Goal: Communication & Community: Answer question/provide support

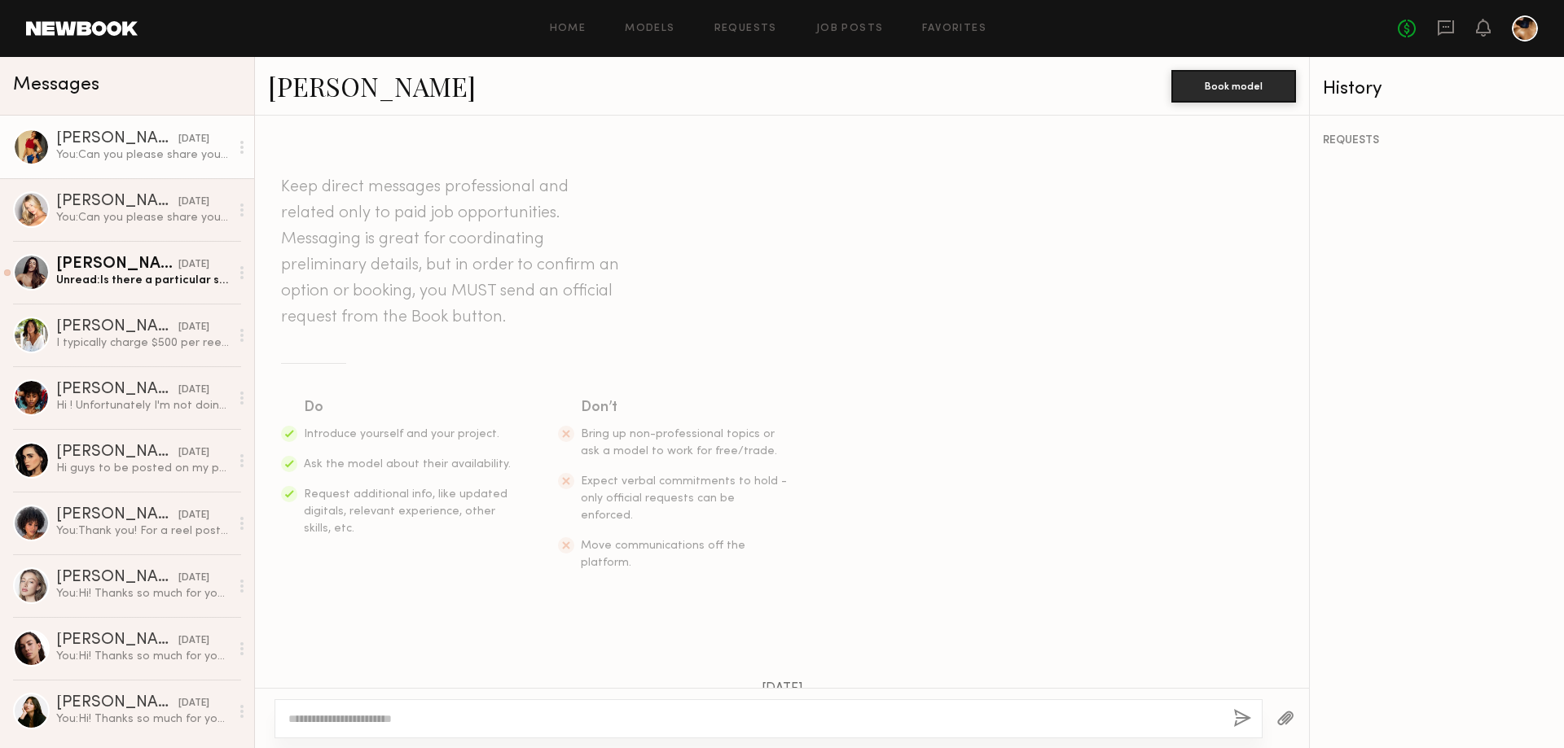
scroll to position [1456, 0]
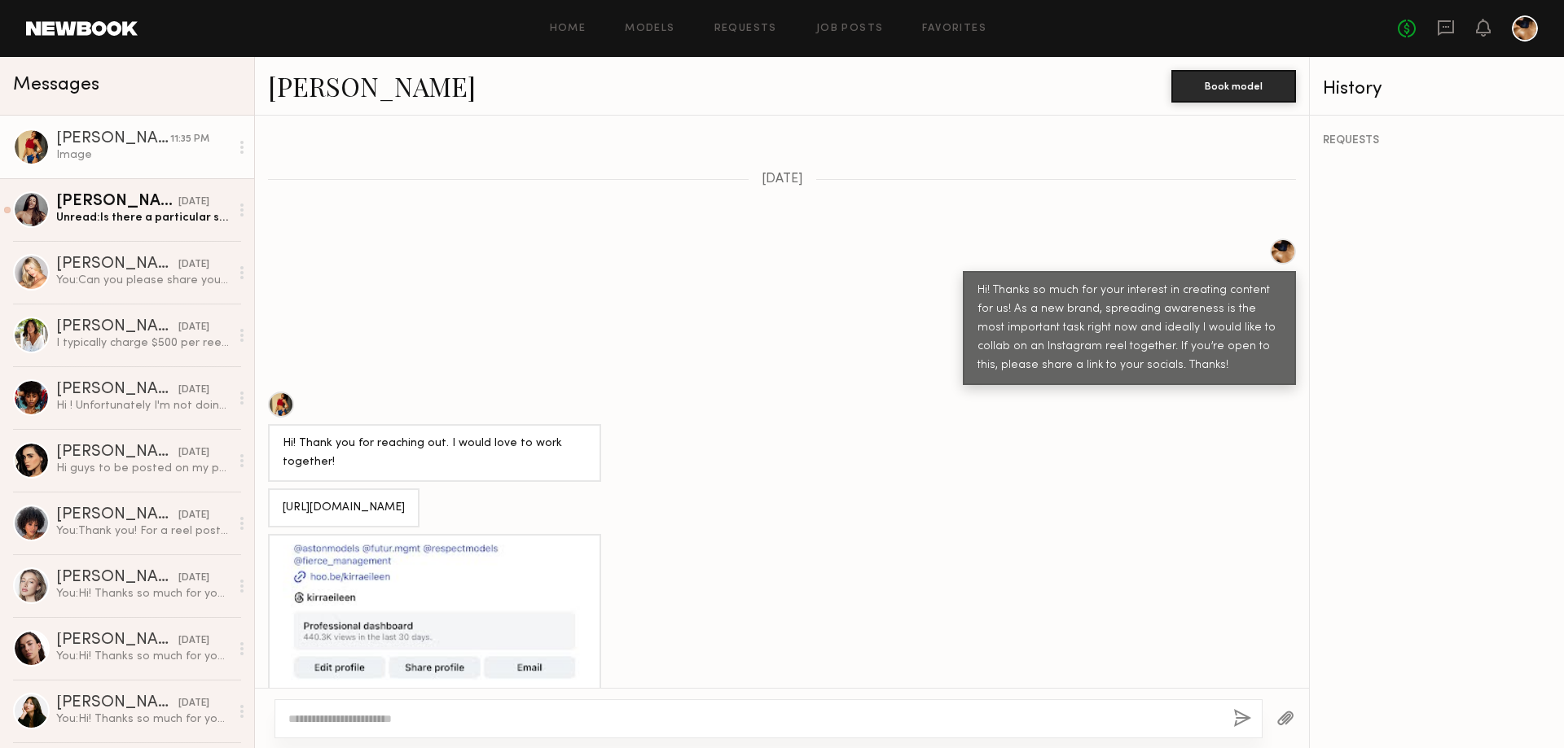
scroll to position [454, 0]
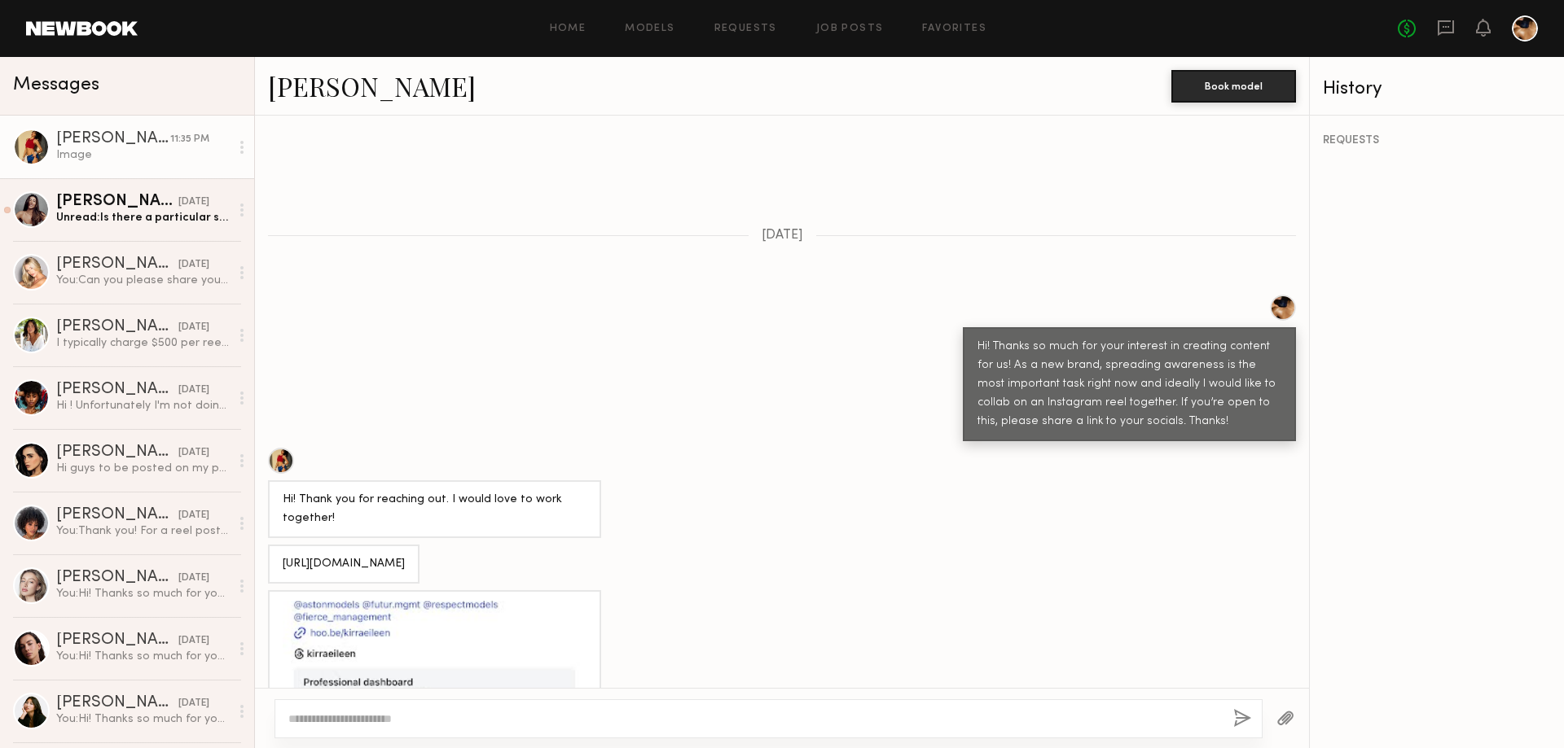
drag, startPoint x: 514, startPoint y: 551, endPoint x: 270, endPoint y: 529, distance: 245.3
click at [269, 545] on div "[URL][DOMAIN_NAME]" at bounding box center [343, 564] width 151 height 39
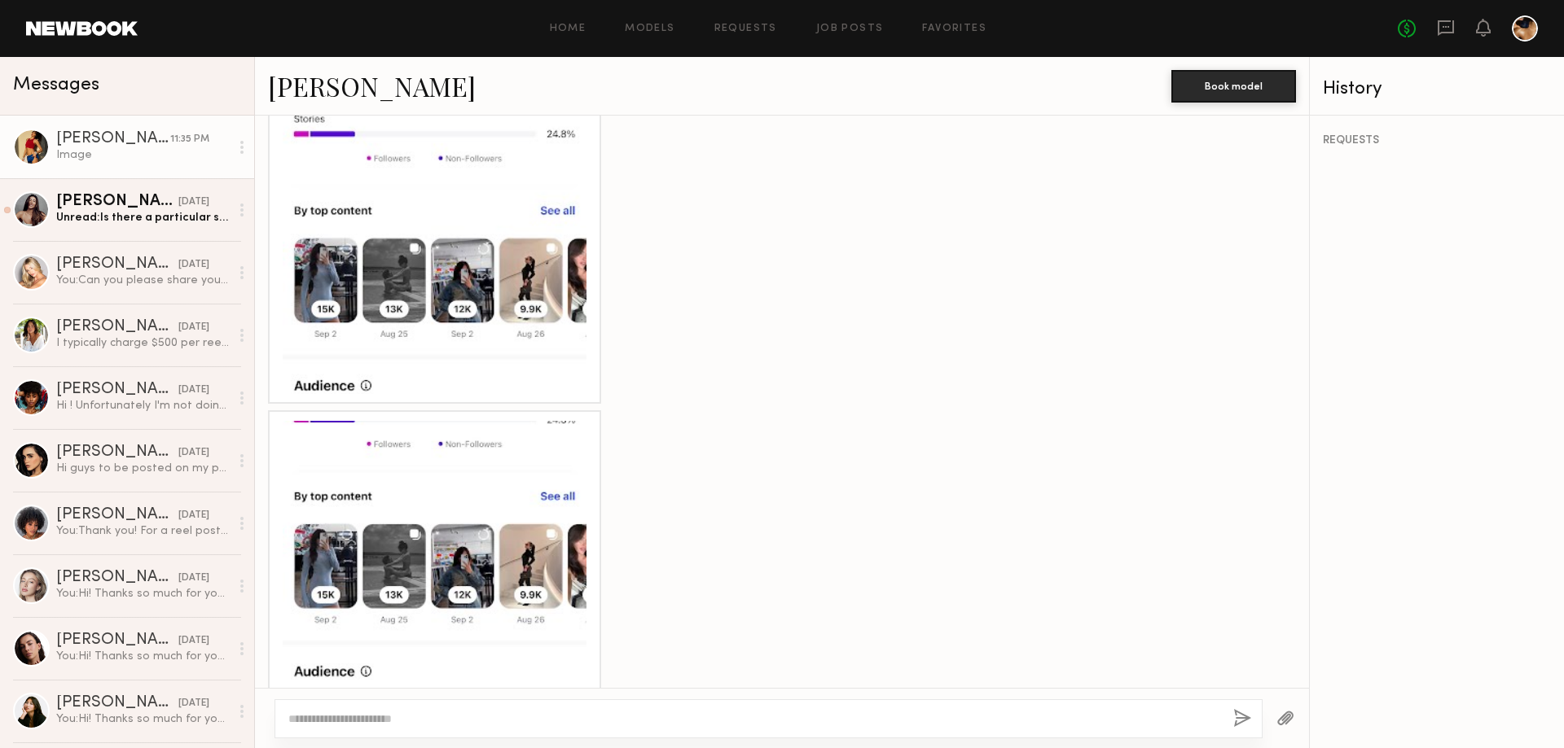
scroll to position [2164, 0]
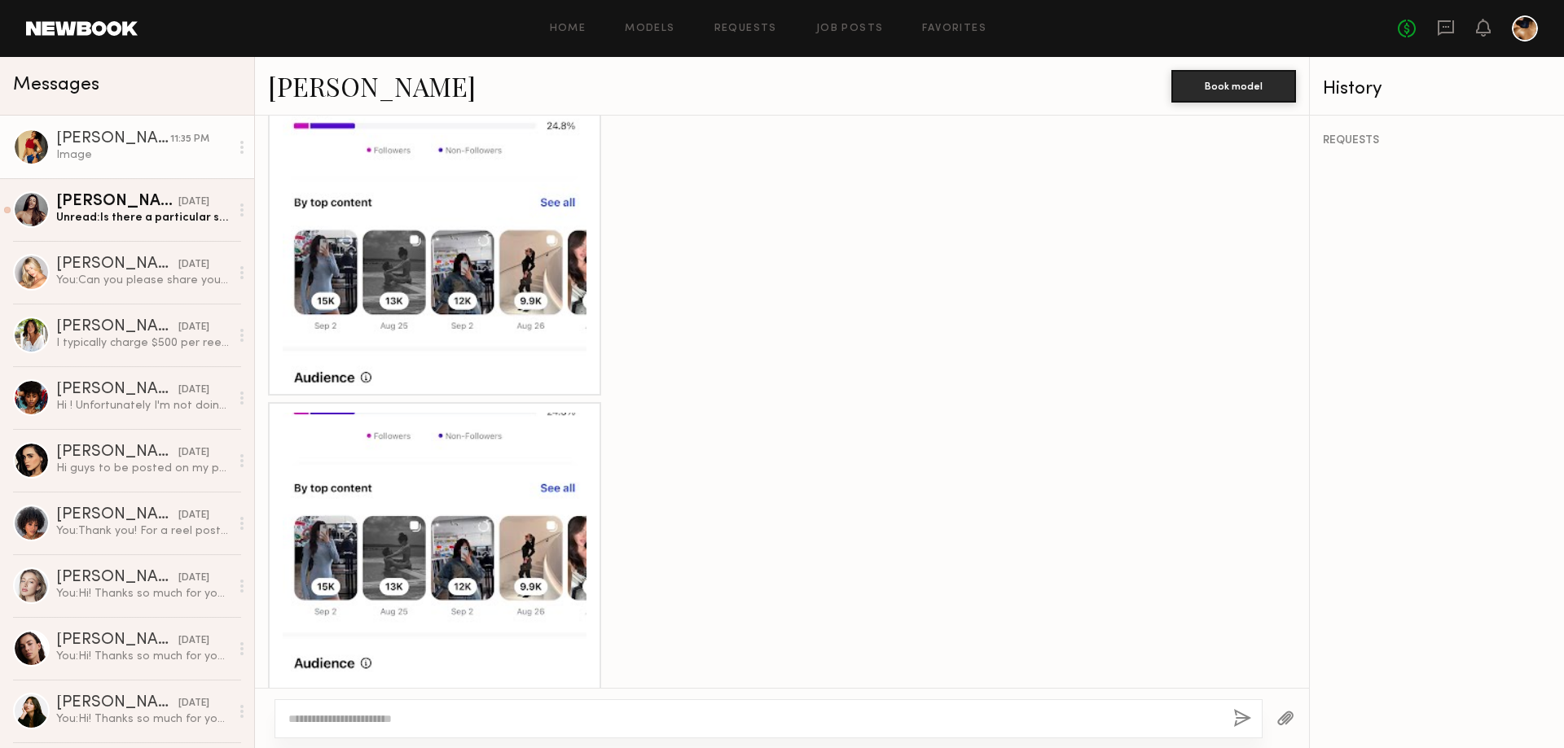
click at [472, 231] on div at bounding box center [435, 234] width 304 height 304
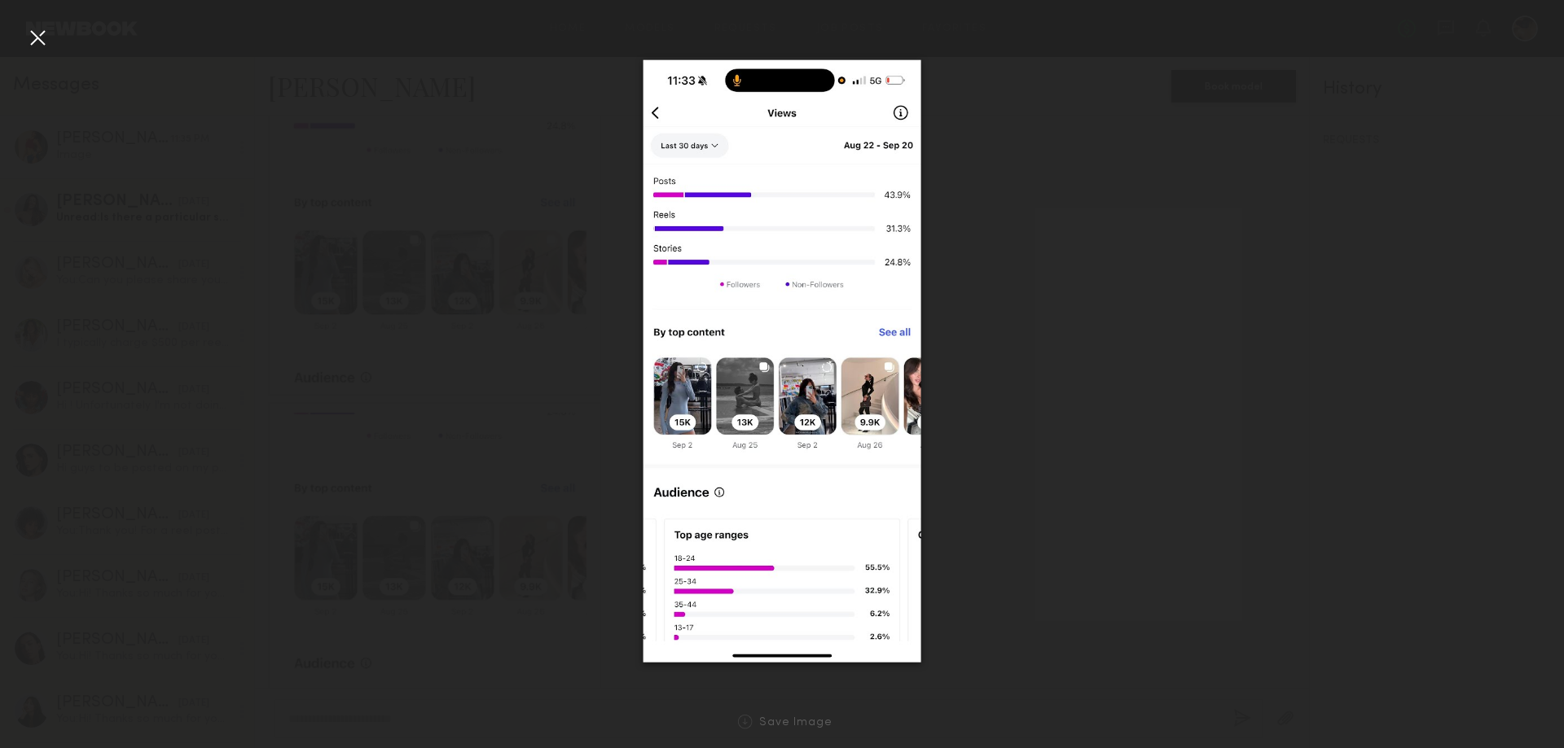
click at [1056, 403] on div at bounding box center [782, 361] width 1564 height 670
click at [988, 344] on div at bounding box center [782, 361] width 1564 height 670
click at [34, 35] on div at bounding box center [37, 37] width 26 height 26
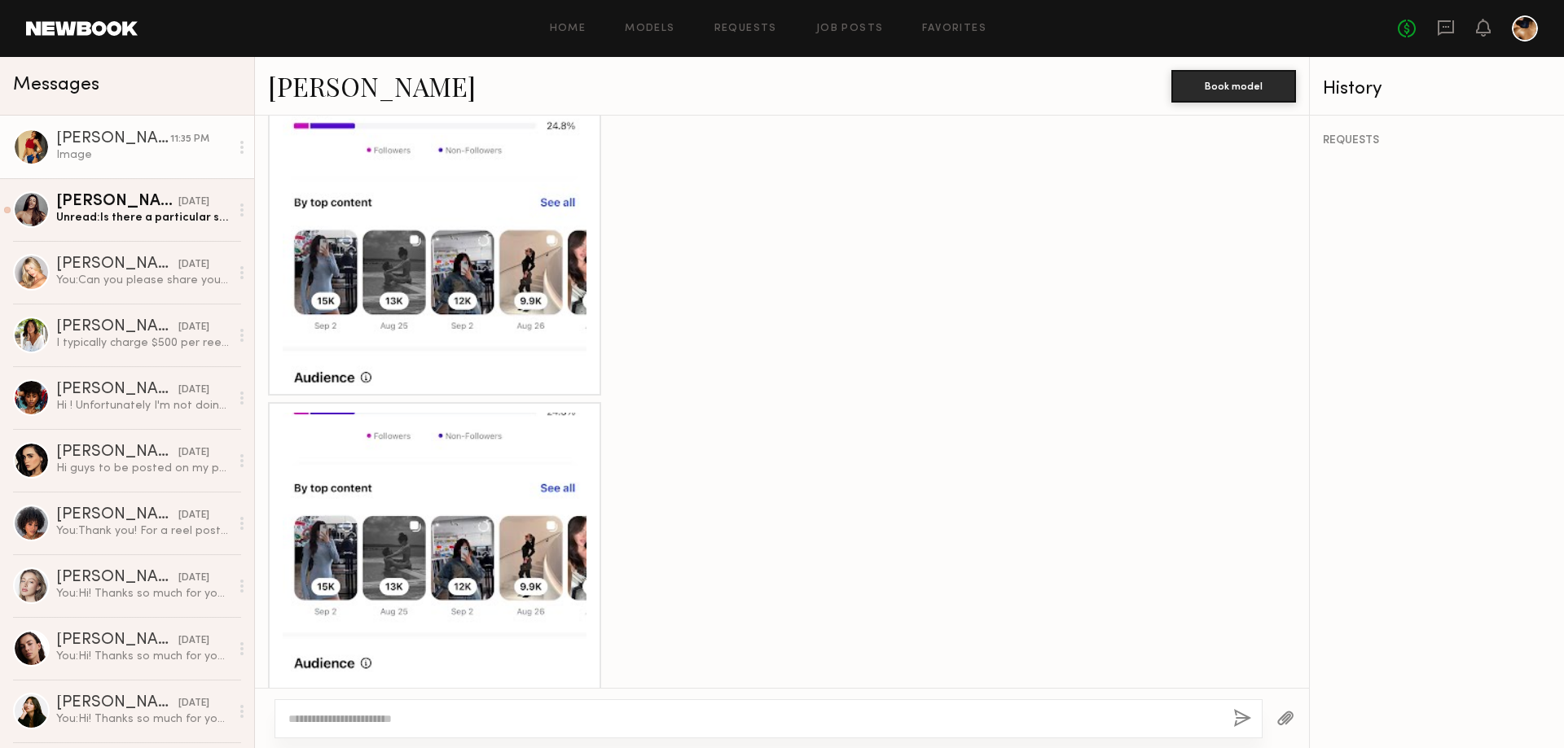
scroll to position [2184, 0]
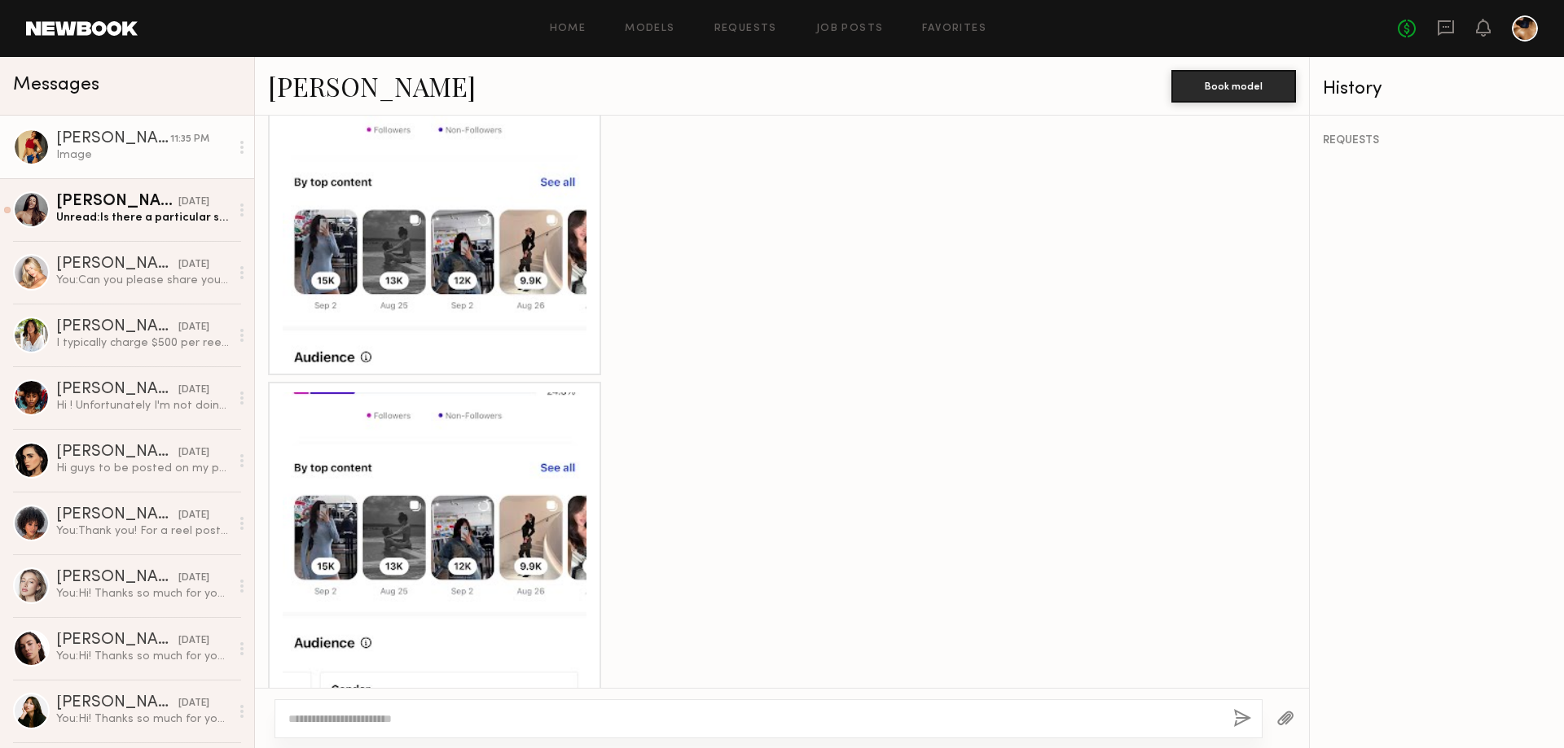
click at [516, 599] on div at bounding box center [435, 545] width 304 height 304
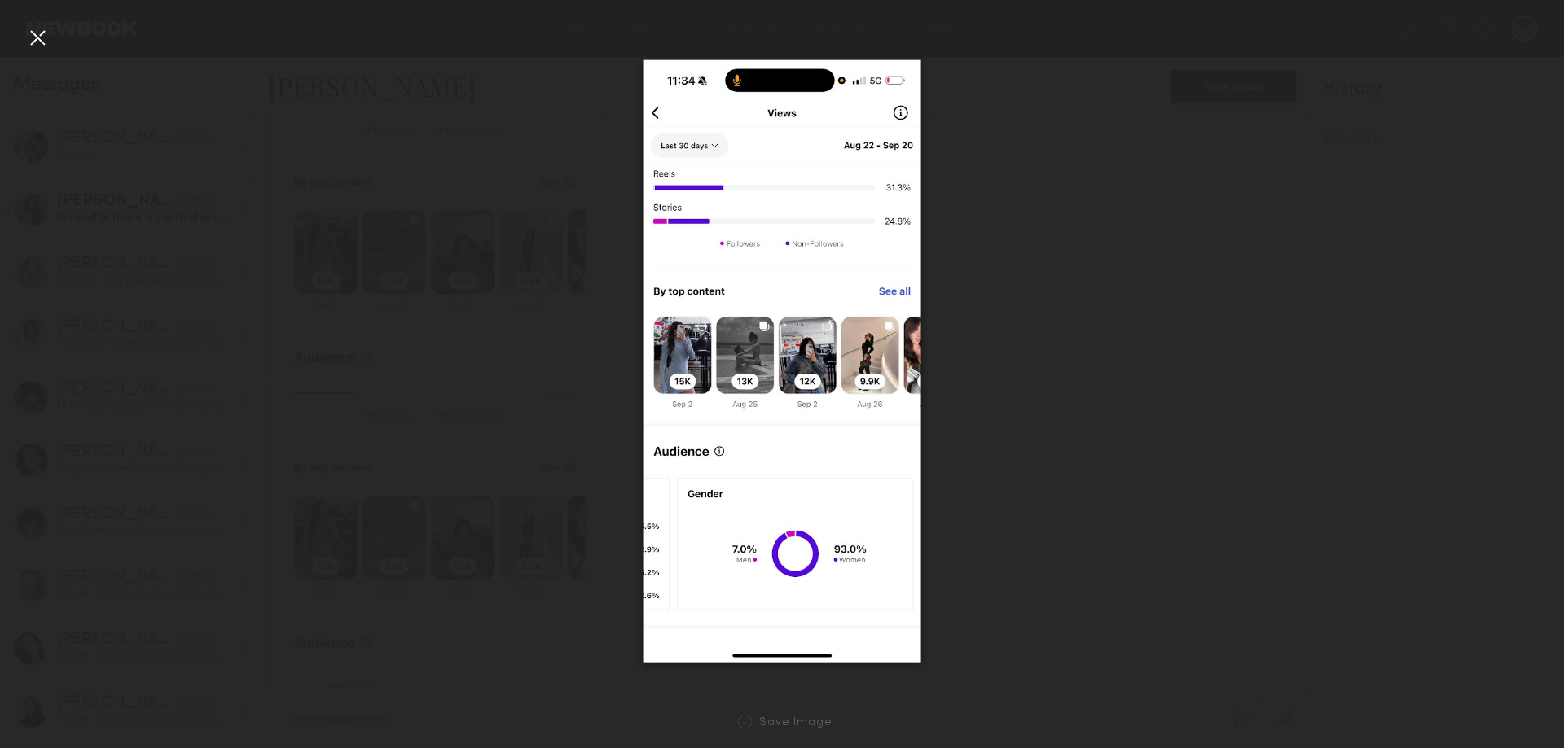
click at [1336, 415] on div at bounding box center [782, 361] width 1564 height 670
click at [36, 32] on div at bounding box center [37, 37] width 26 height 26
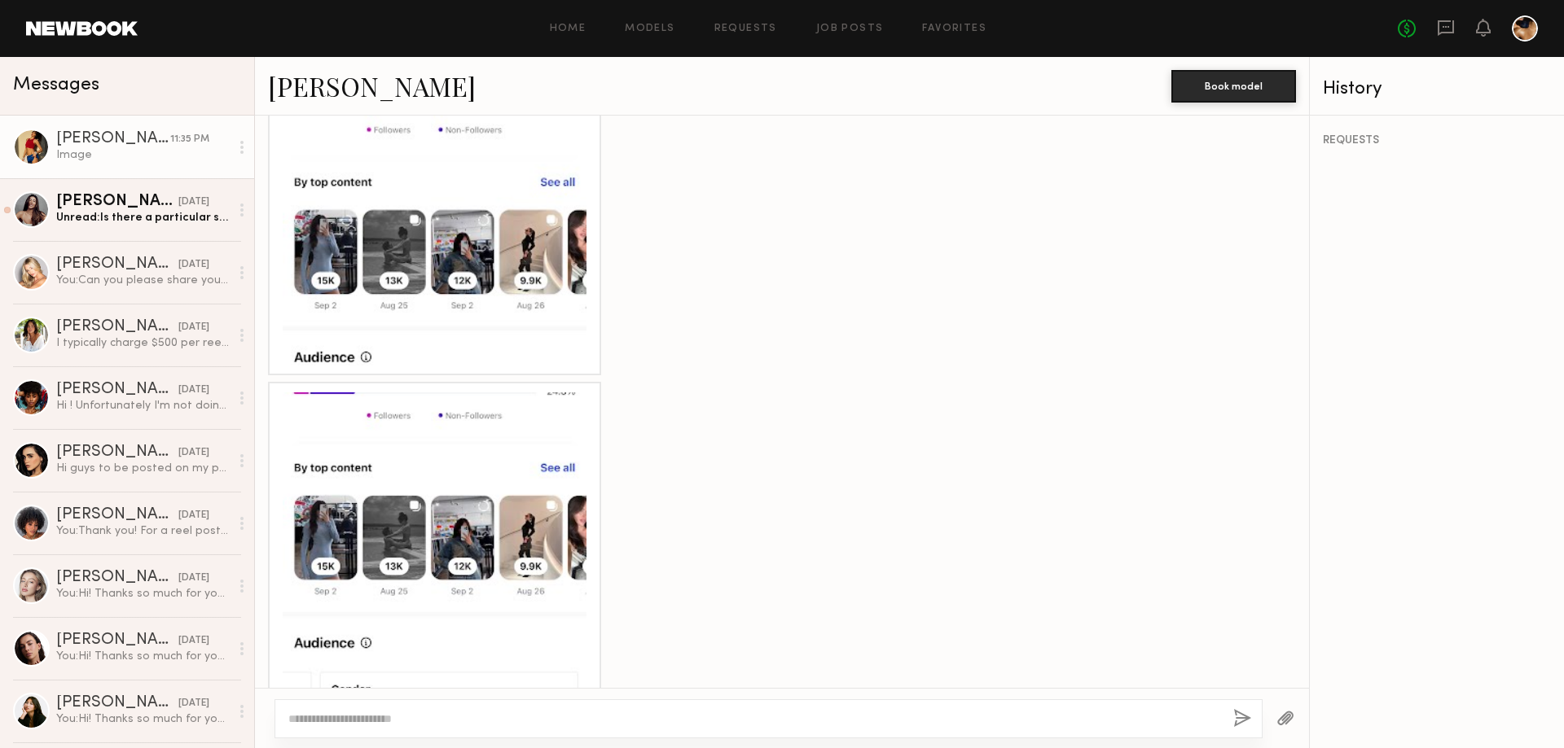
click at [454, 281] on div at bounding box center [435, 214] width 304 height 304
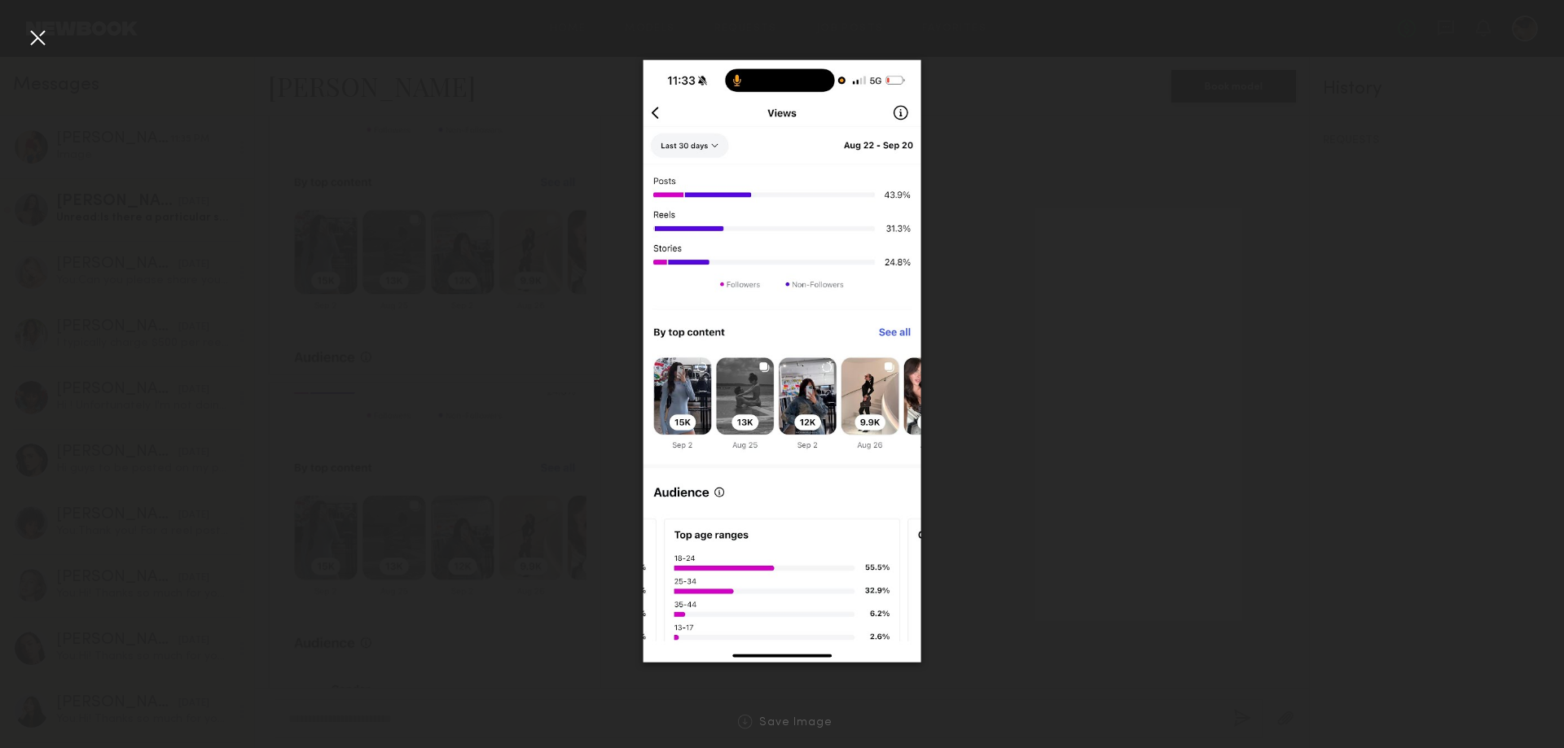
drag, startPoint x: 41, startPoint y: 35, endPoint x: 64, endPoint y: 46, distance: 25.5
click at [40, 35] on div at bounding box center [37, 37] width 26 height 26
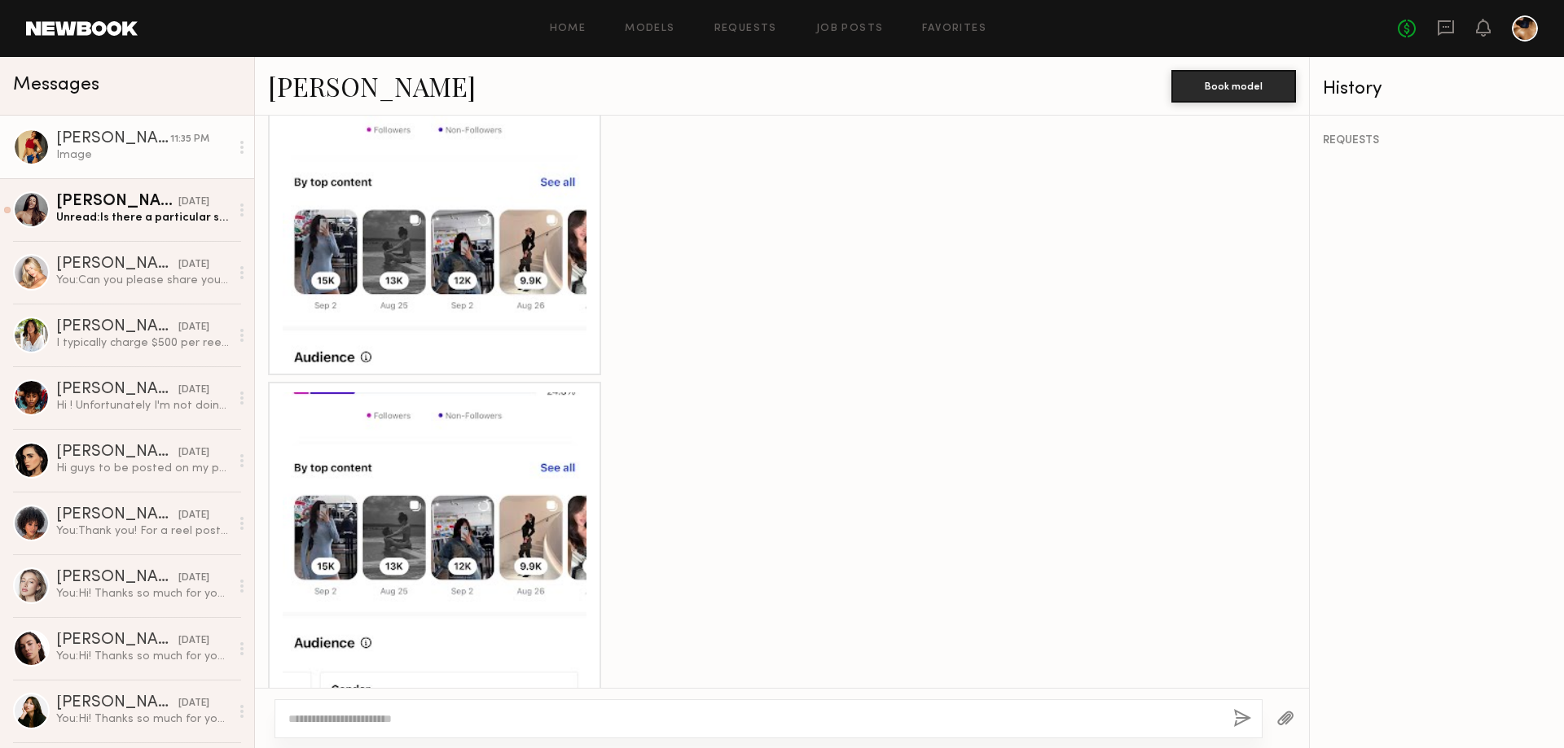
click at [508, 625] on div at bounding box center [435, 545] width 304 height 304
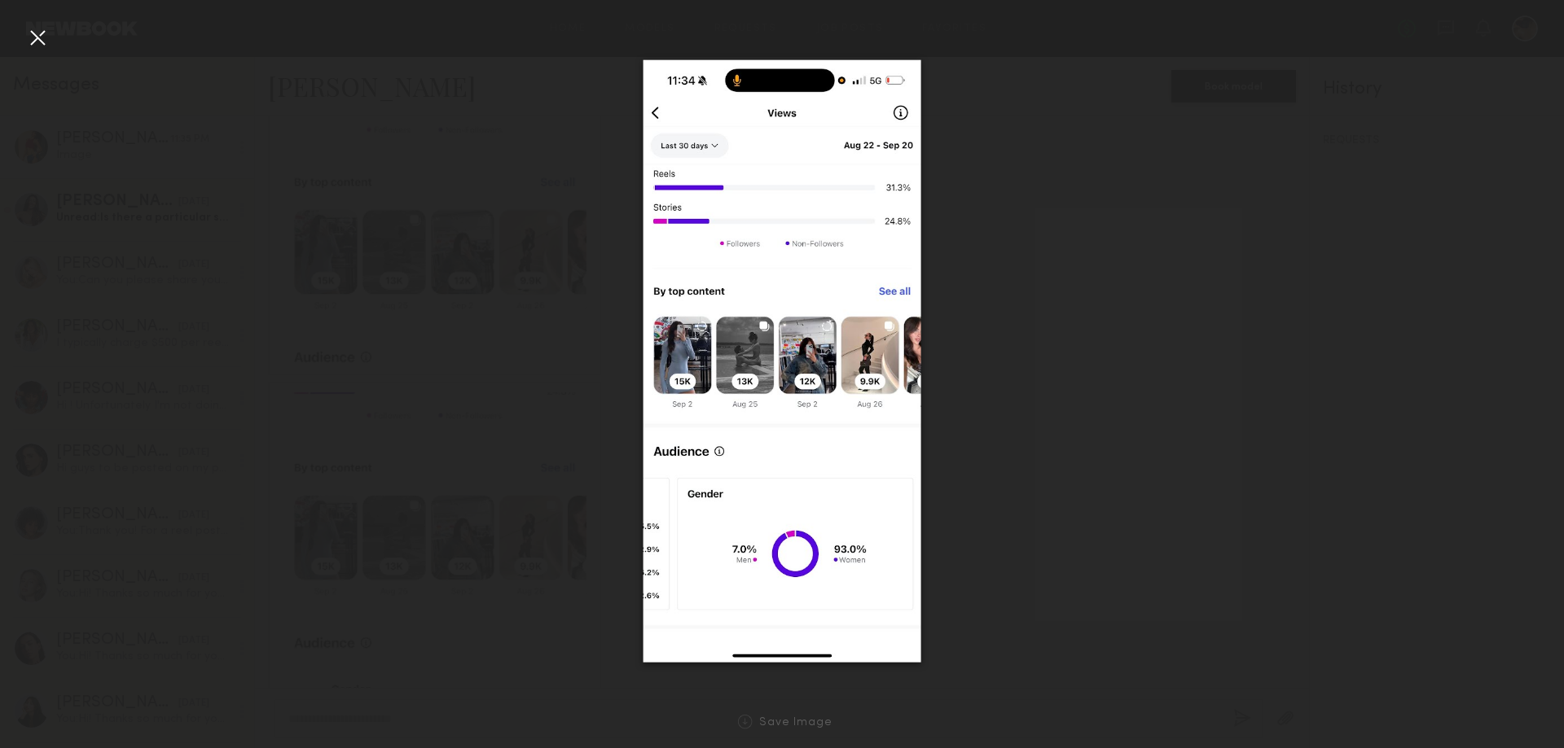
click at [1152, 429] on div at bounding box center [782, 361] width 1564 height 670
click at [871, 437] on img at bounding box center [782, 360] width 278 height 603
click at [1114, 489] on div at bounding box center [782, 361] width 1564 height 670
click at [32, 40] on div at bounding box center [37, 37] width 26 height 26
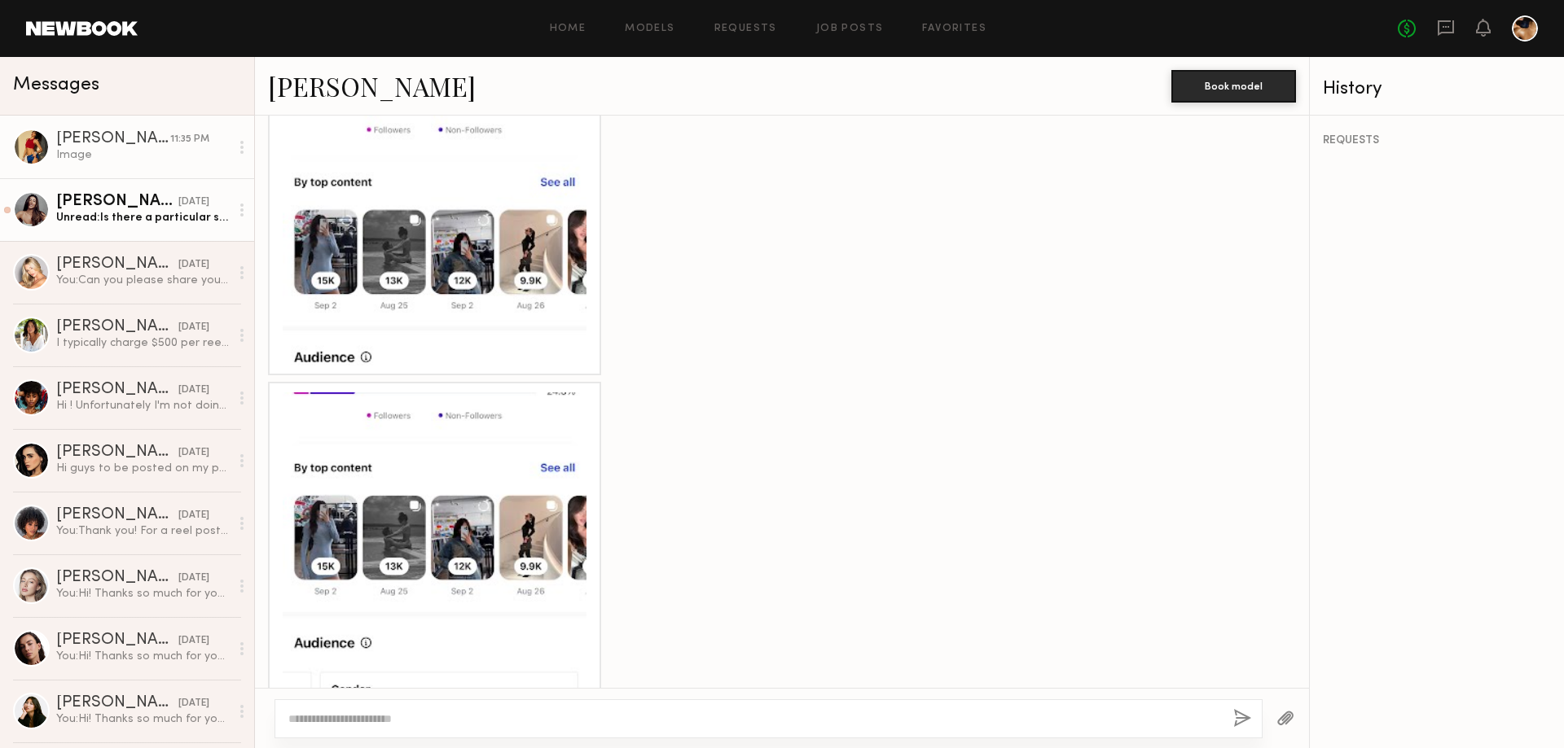
click at [68, 217] on div "Unread: Is there a particular style you would like? I think a day in my life (m…" at bounding box center [142, 217] width 173 height 15
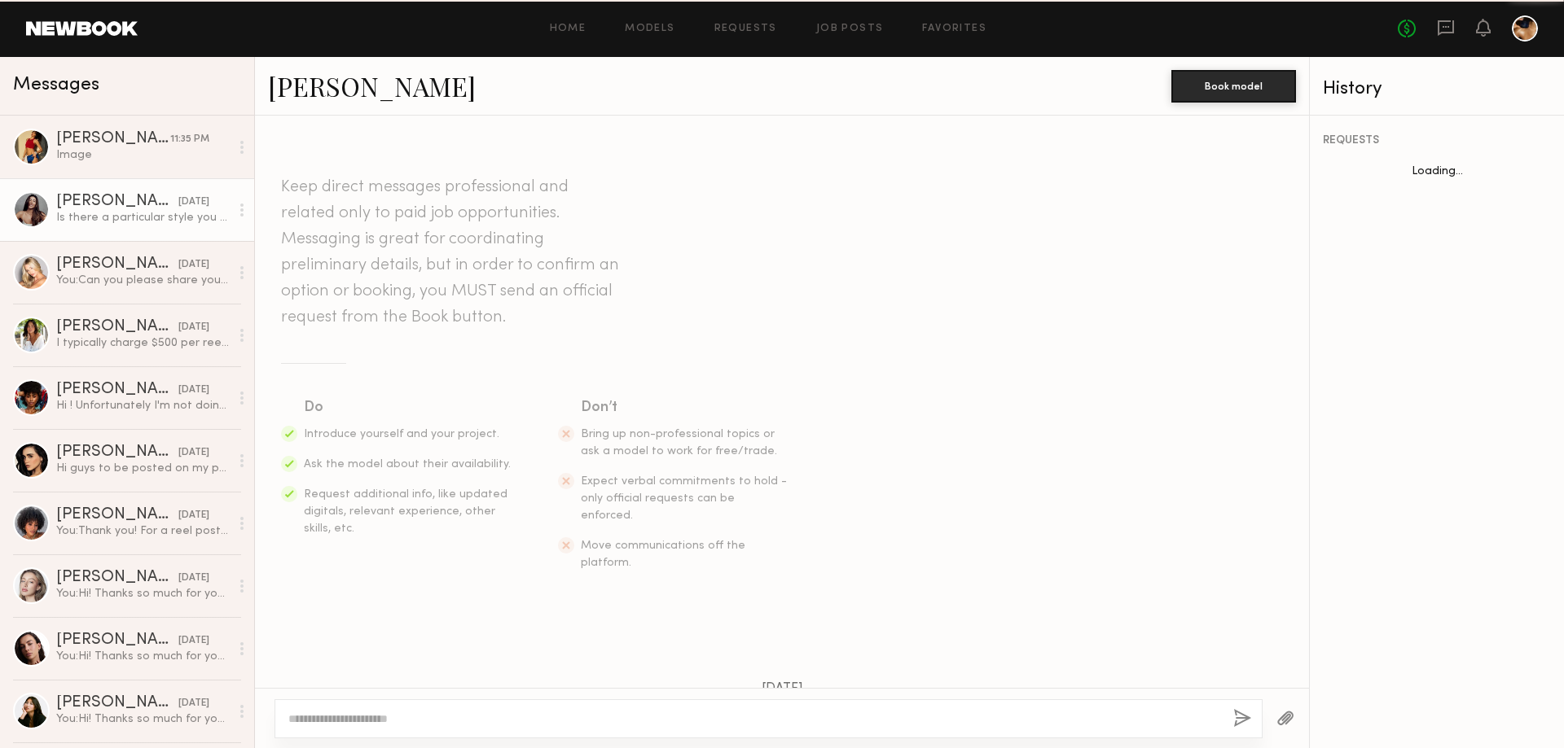
scroll to position [643, 0]
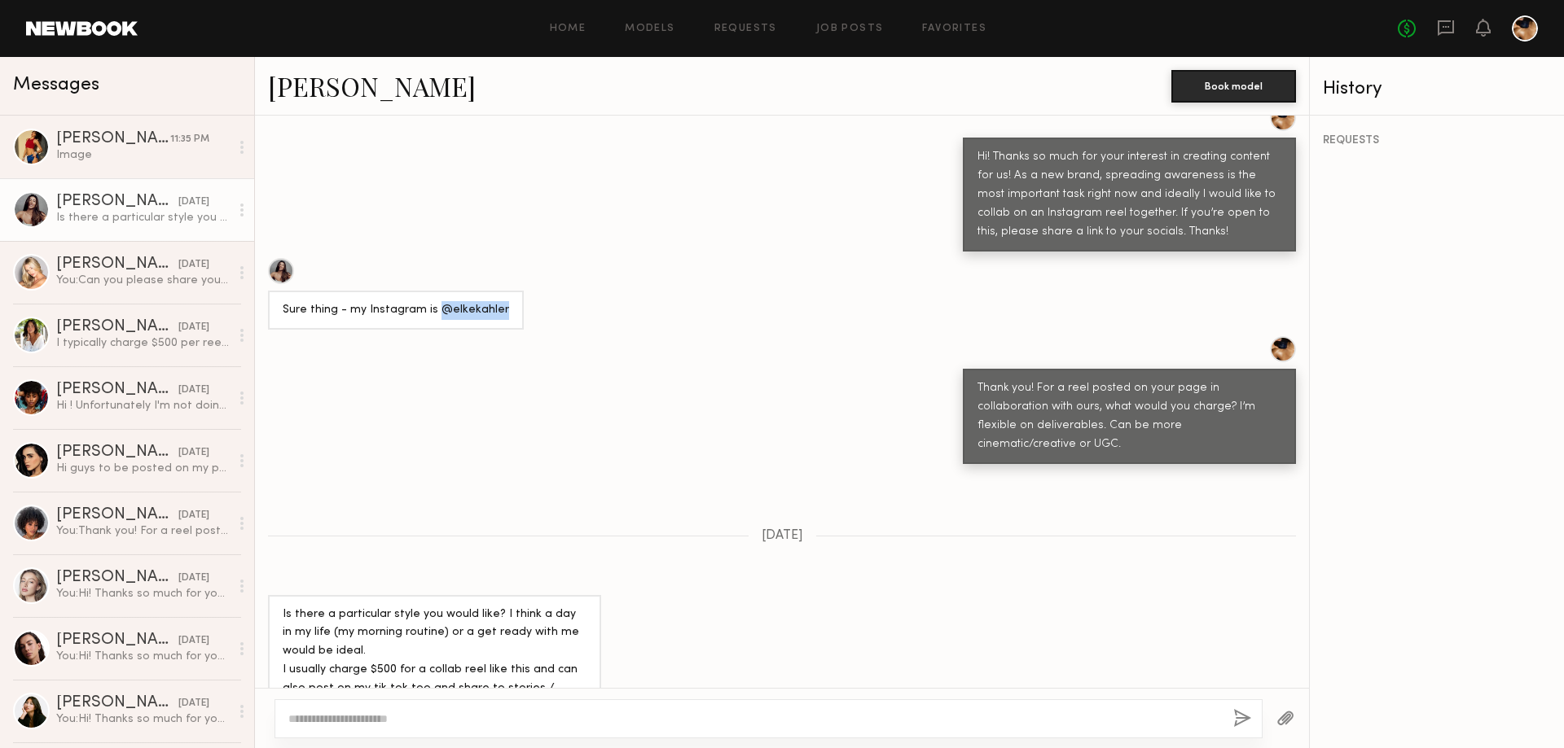
drag, startPoint x: 497, startPoint y: 276, endPoint x: 436, endPoint y: 274, distance: 61.1
click at [436, 291] on div "Sure thing - my Instagram is @elkekahler" at bounding box center [396, 310] width 256 height 39
copy div "@elkekahler"
click at [137, 290] on link "[PERSON_NAME] [DATE] You: Can you please share your Instagram analytics?" at bounding box center [127, 272] width 254 height 63
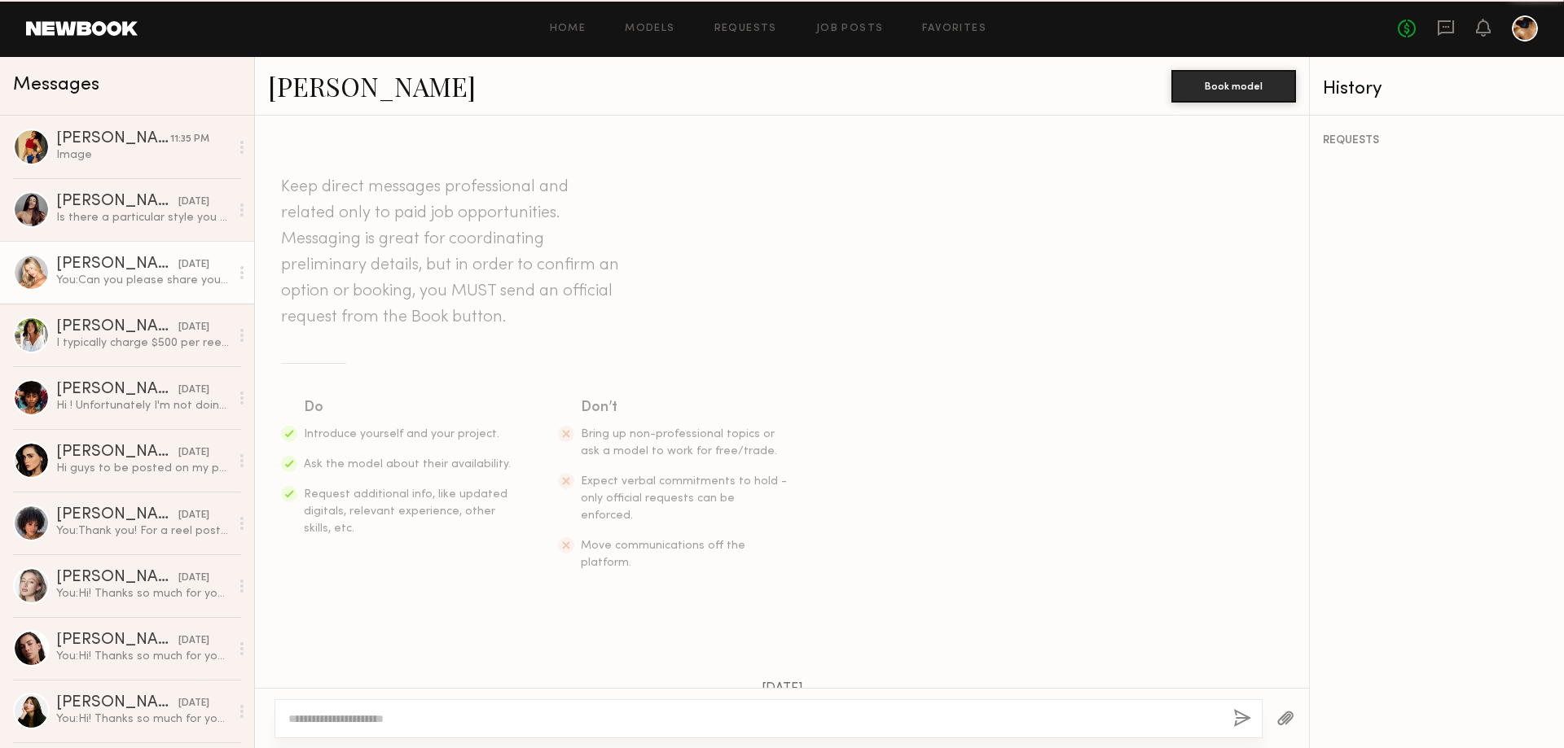
scroll to position [632, 0]
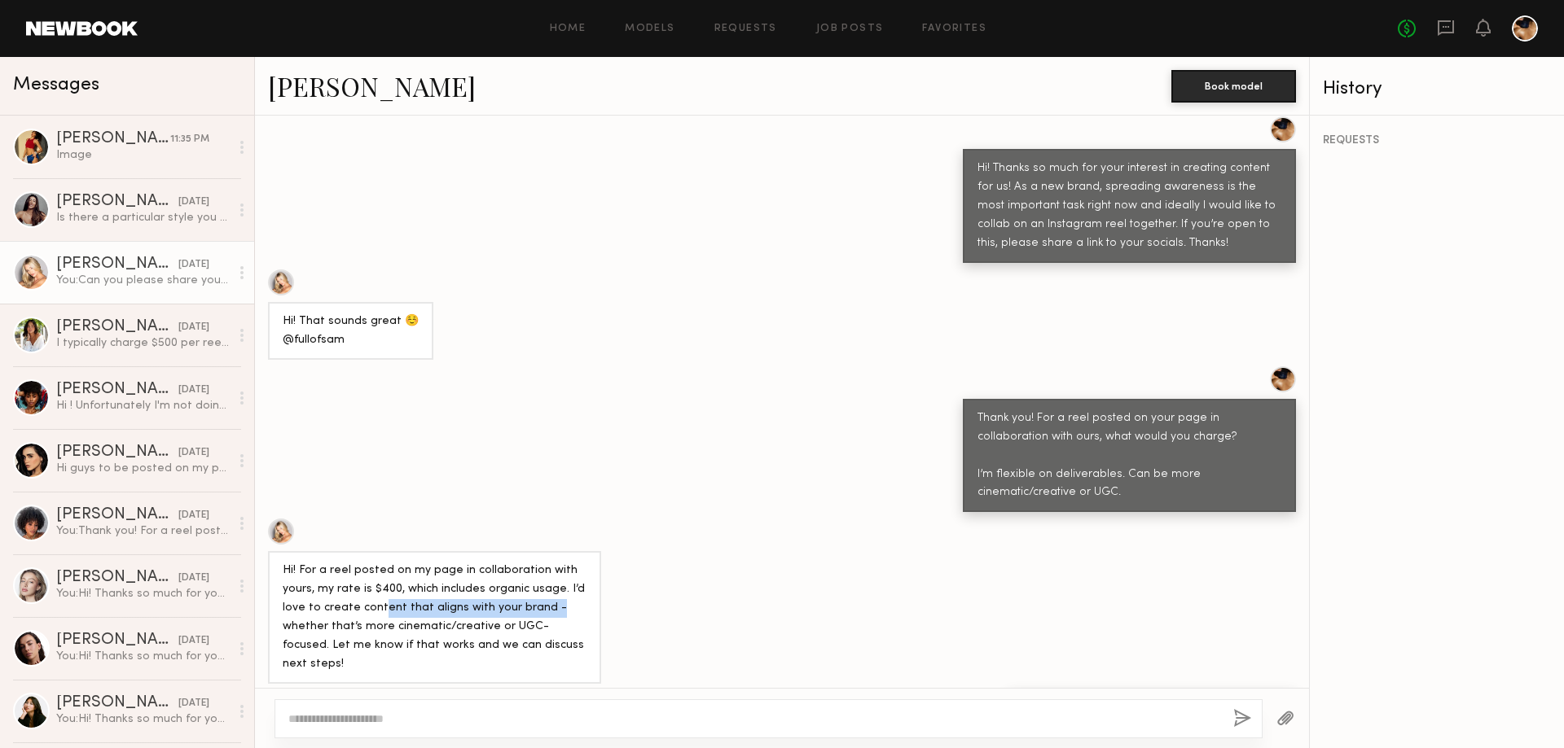
drag, startPoint x: 380, startPoint y: 572, endPoint x: 549, endPoint y: 573, distance: 168.6
click at [549, 573] on div "Hi! For a reel posted on my page in collaboration with yours, my rate is $400, …" at bounding box center [435, 618] width 304 height 112
drag, startPoint x: 339, startPoint y: 595, endPoint x: 552, endPoint y: 595, distance: 213.4
click at [552, 595] on div "Hi! For a reel posted on my page in collaboration with yours, my rate is $400, …" at bounding box center [435, 618] width 304 height 112
click at [590, 604] on div "Hi! For a reel posted on my page in collaboration with yours, my rate is $400, …" at bounding box center [434, 617] width 333 height 133
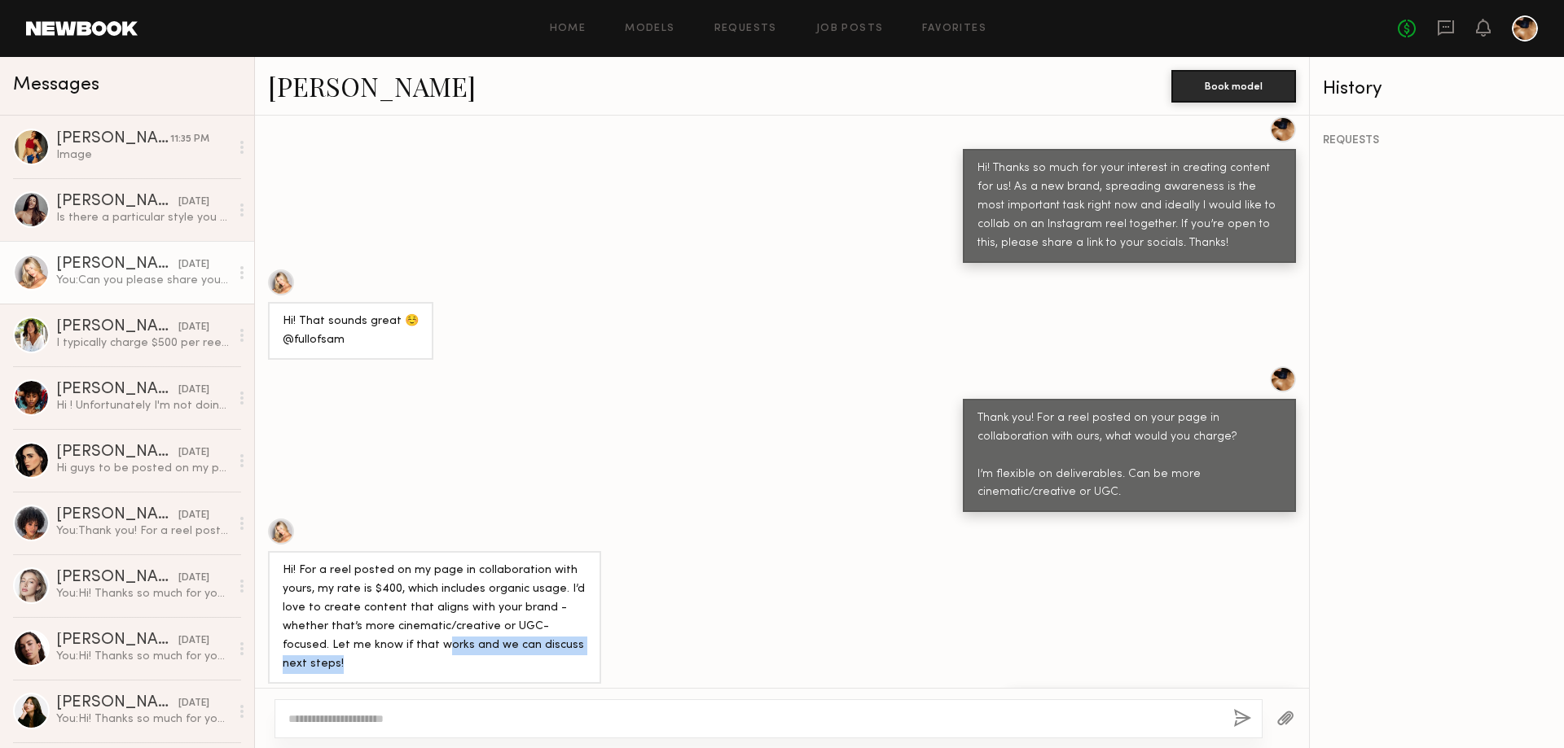
drag, startPoint x: 390, startPoint y: 612, endPoint x: 661, endPoint y: 612, distance: 270.4
click at [661, 612] on div "Hi! For a reel posted on my page in collaboration with yours, my rate is $400, …" at bounding box center [782, 601] width 1054 height 165
click at [374, 717] on textarea at bounding box center [754, 719] width 932 height 16
click at [704, 712] on textarea "**********" at bounding box center [754, 719] width 932 height 16
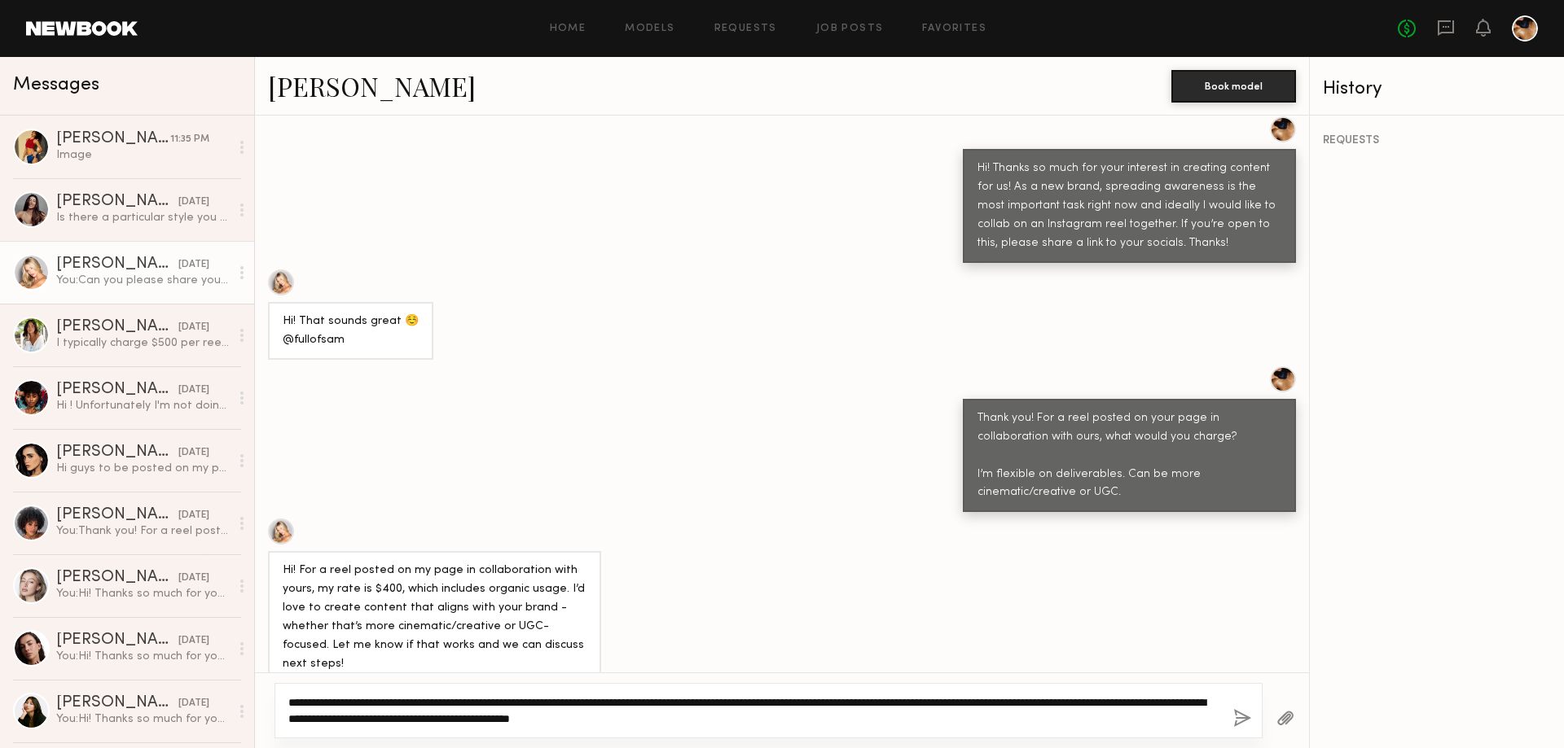
click at [1138, 702] on textarea "**********" at bounding box center [754, 711] width 932 height 33
click at [832, 725] on textarea "**********" at bounding box center [754, 711] width 932 height 33
type textarea "**********"
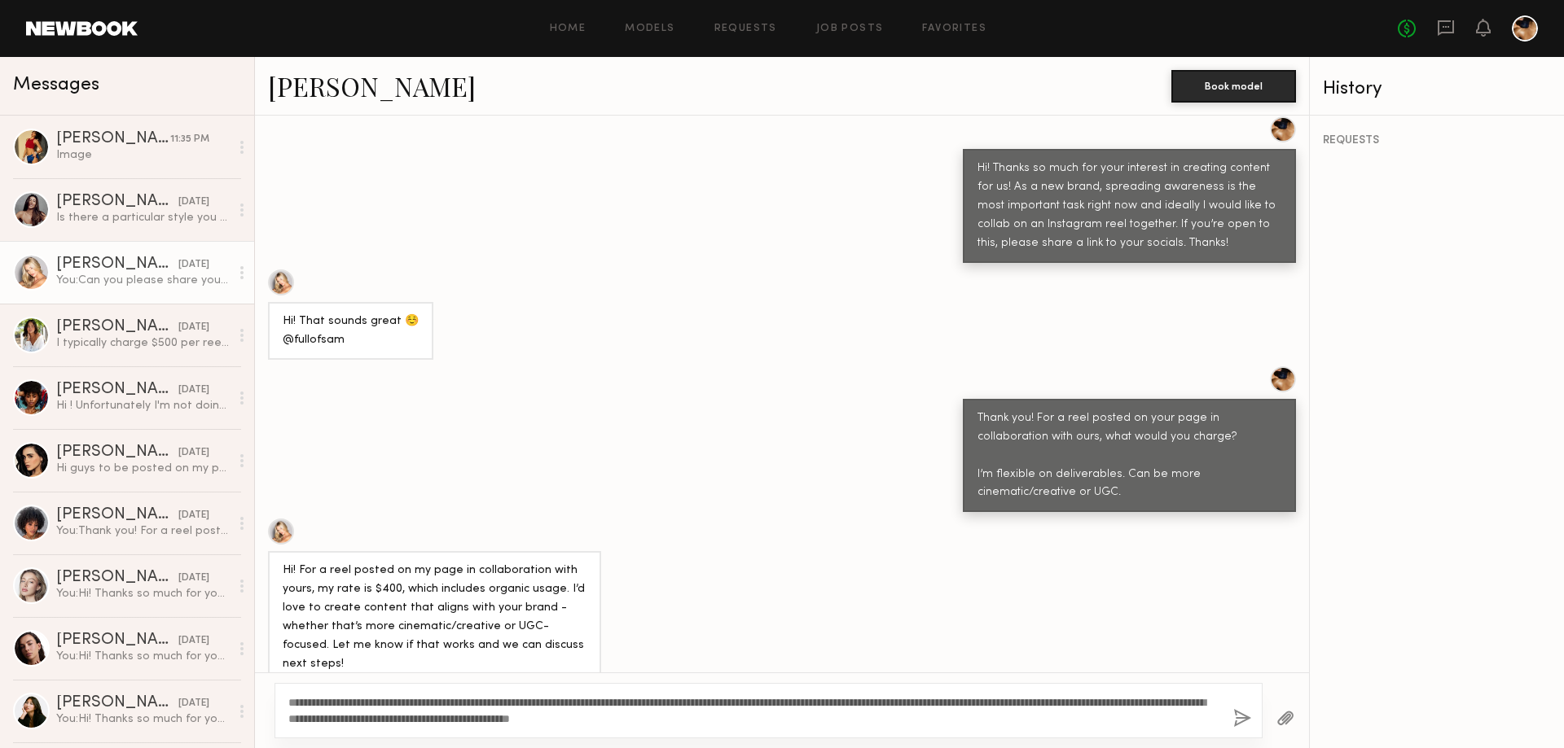
click at [1241, 721] on button "button" at bounding box center [1242, 719] width 18 height 20
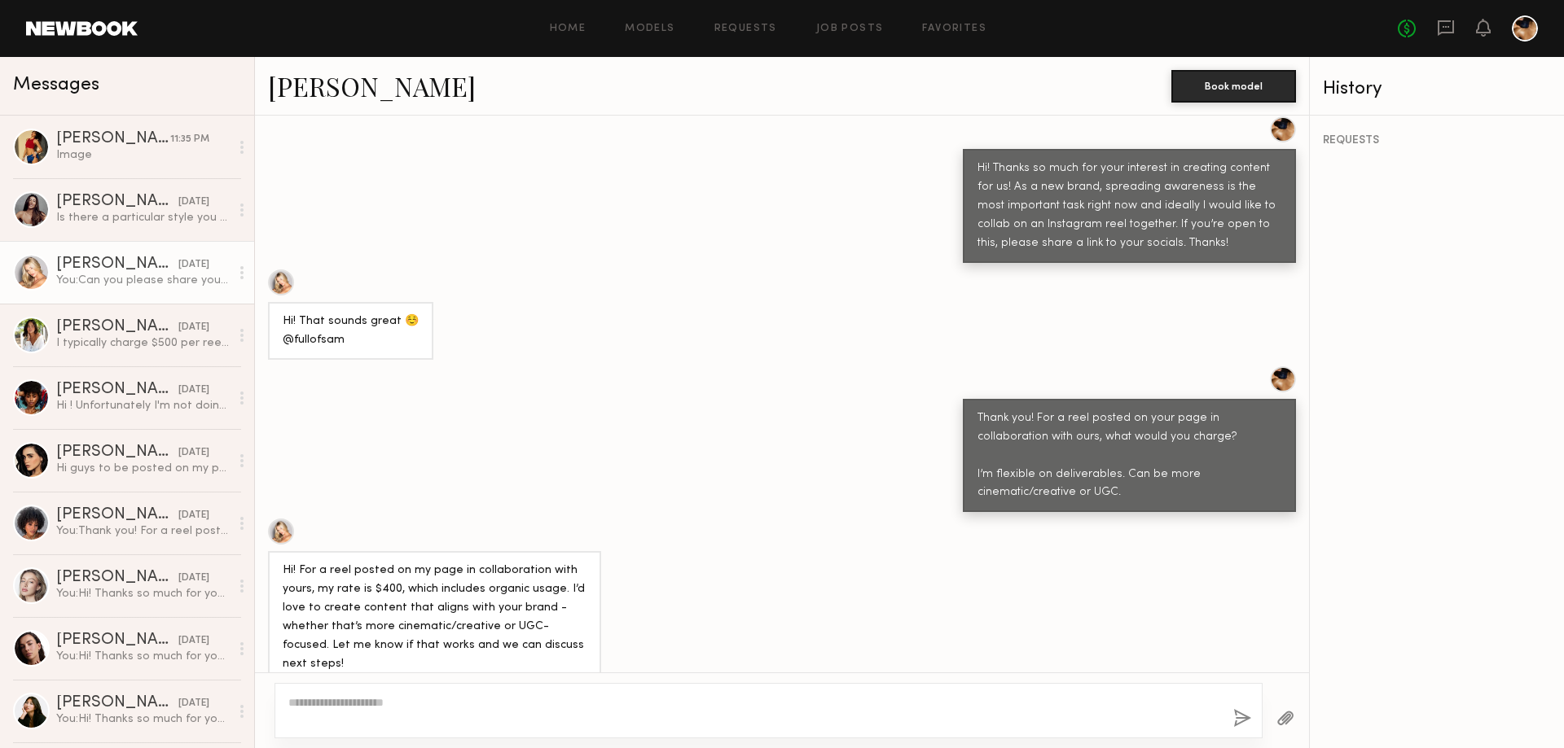
scroll to position [1058, 0]
